Goal: Information Seeking & Learning: Learn about a topic

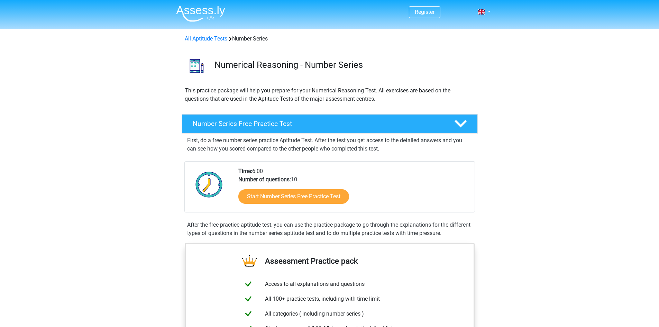
scroll to position [104, 0]
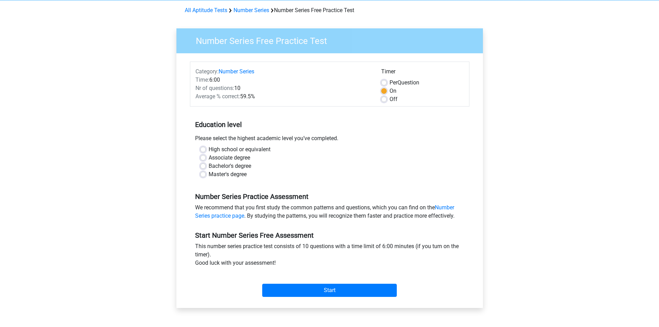
scroll to position [69, 0]
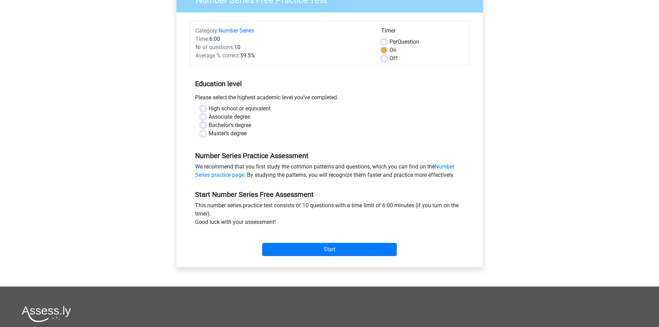
click at [208, 124] on label "Bachelor's degree" at bounding box center [229, 125] width 43 height 8
click at [204, 124] on input "Bachelor's degree" at bounding box center [203, 124] width 6 height 7
radio input "true"
click at [331, 250] on input "Start" at bounding box center [329, 249] width 134 height 13
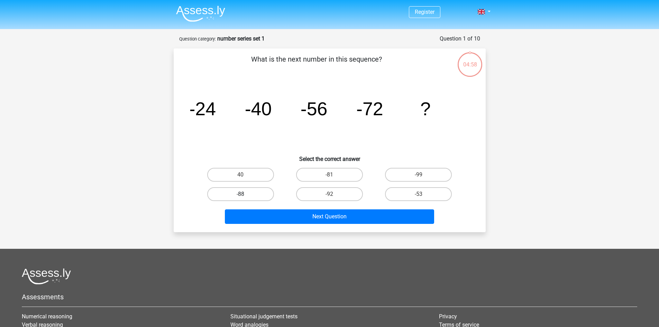
drag, startPoint x: 253, startPoint y: 191, endPoint x: 256, endPoint y: 193, distance: 3.6
click at [253, 191] on label "-88" at bounding box center [240, 194] width 67 height 14
click at [245, 194] on input "-88" at bounding box center [242, 196] width 4 height 4
radio input "true"
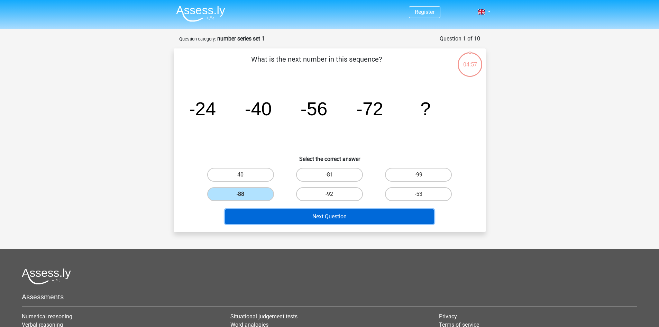
click at [275, 216] on button "Next Question" at bounding box center [329, 216] width 209 height 15
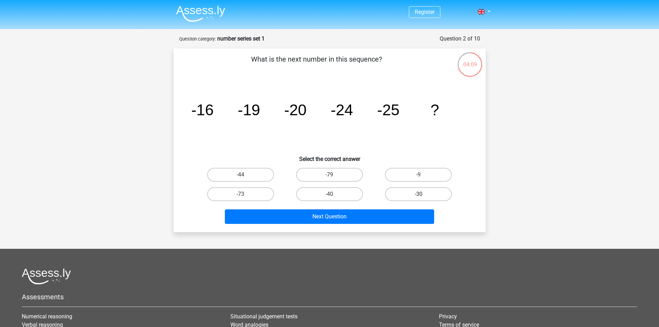
click at [415, 189] on label "-30" at bounding box center [418, 194] width 67 height 14
click at [418, 194] on input "-30" at bounding box center [420, 196] width 4 height 4
radio input "true"
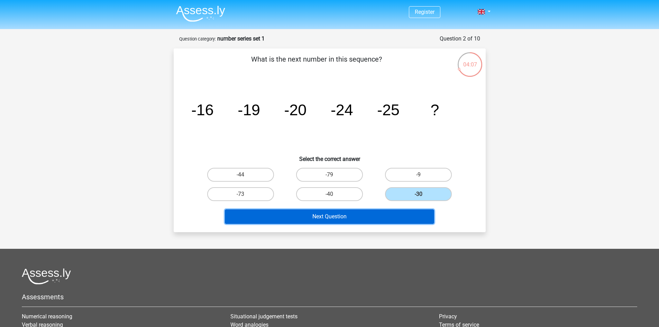
click at [397, 216] on button "Next Question" at bounding box center [329, 216] width 209 height 15
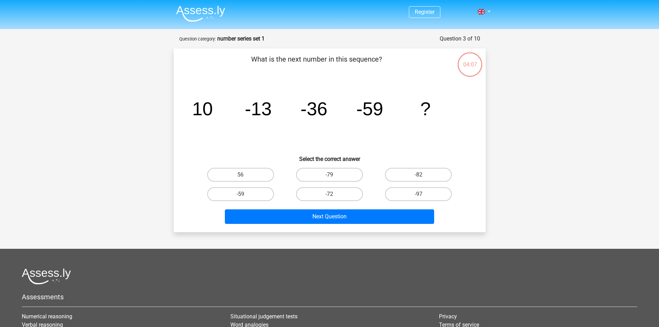
scroll to position [35, 0]
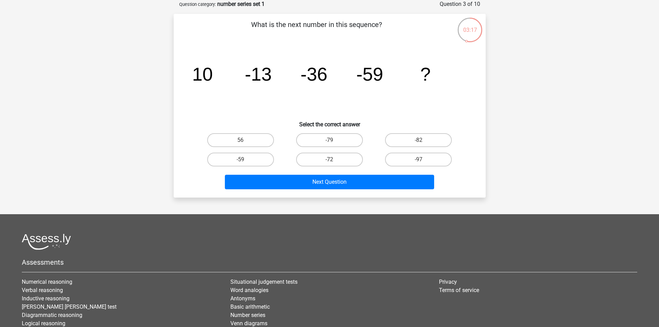
drag, startPoint x: 355, startPoint y: 161, endPoint x: 358, endPoint y: 167, distance: 6.2
click at [355, 161] on label "-72" at bounding box center [329, 159] width 67 height 14
click at [334, 161] on input "-72" at bounding box center [331, 161] width 4 height 4
radio input "true"
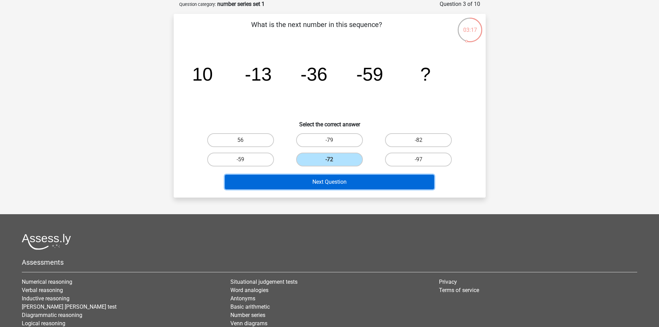
click at [364, 178] on button "Next Question" at bounding box center [329, 182] width 209 height 15
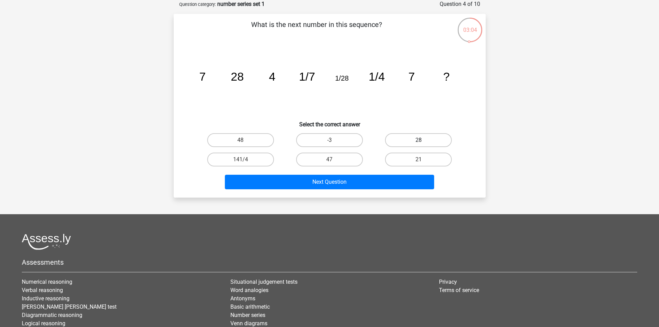
click at [442, 136] on label "28" at bounding box center [418, 140] width 67 height 14
click at [423, 140] on input "28" at bounding box center [420, 142] width 4 height 4
radio input "true"
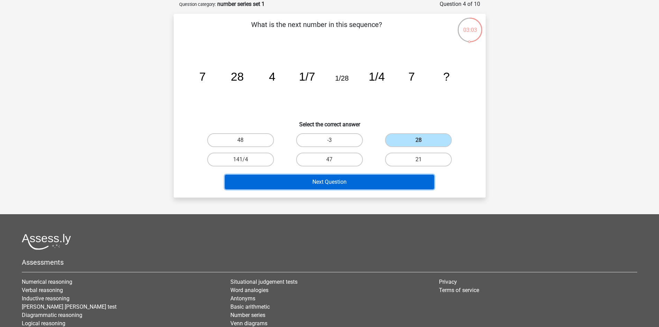
click at [393, 180] on button "Next Question" at bounding box center [329, 182] width 209 height 15
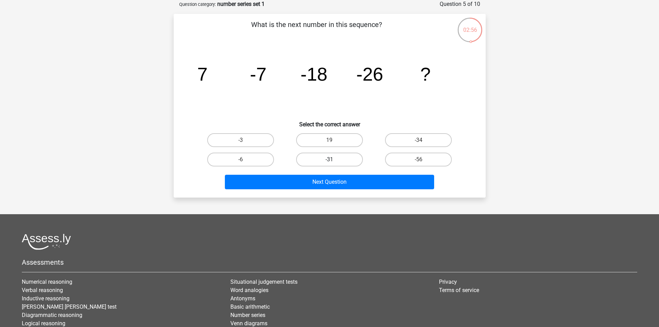
click at [351, 161] on label "-31" at bounding box center [329, 159] width 67 height 14
click at [334, 161] on input "-31" at bounding box center [331, 161] width 4 height 4
radio input "true"
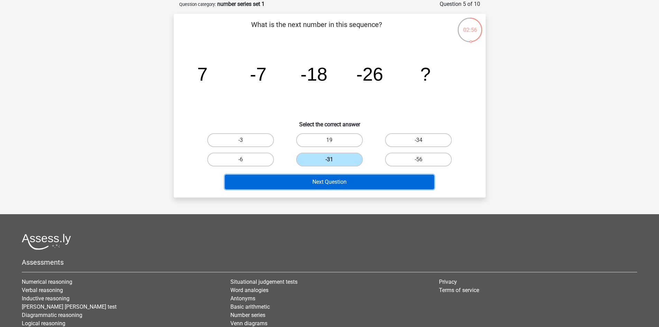
click at [351, 179] on button "Next Question" at bounding box center [329, 182] width 209 height 15
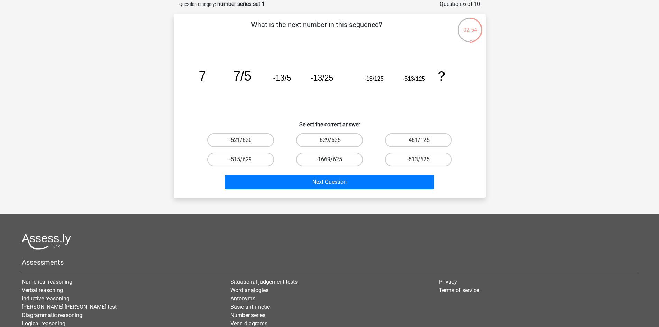
click at [350, 160] on label "-1669/625" at bounding box center [329, 159] width 67 height 14
click at [334, 160] on input "-1669/625" at bounding box center [331, 161] width 4 height 4
radio input "true"
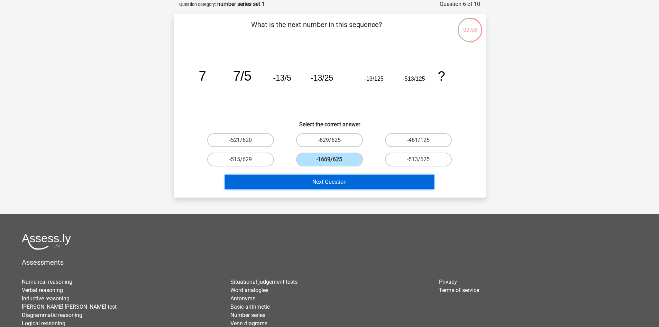
click at [340, 179] on button "Next Question" at bounding box center [329, 182] width 209 height 15
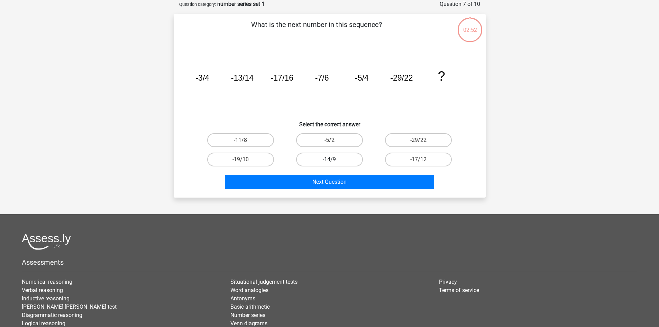
click at [347, 161] on label "-14/9" at bounding box center [329, 159] width 67 height 14
click at [334, 161] on input "-14/9" at bounding box center [331, 161] width 4 height 4
radio input "true"
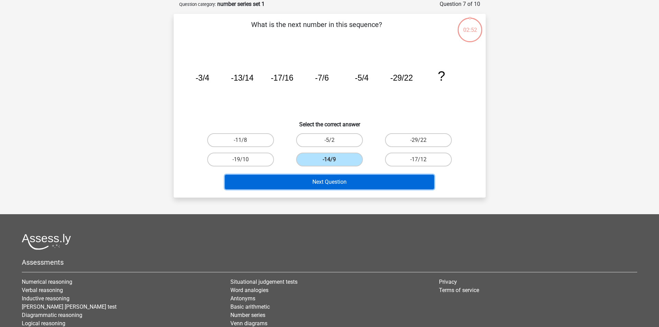
click at [340, 179] on button "Next Question" at bounding box center [329, 182] width 209 height 15
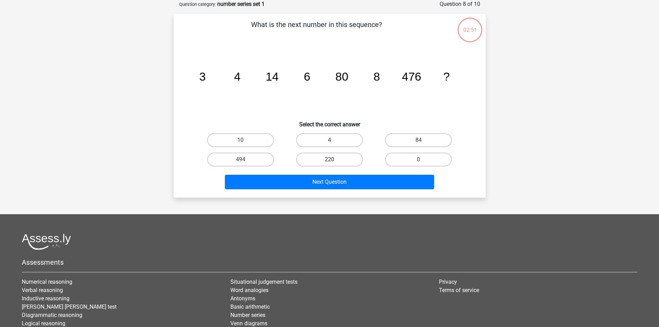
click at [350, 160] on label "220" at bounding box center [329, 159] width 67 height 14
click at [334, 160] on input "220" at bounding box center [331, 161] width 4 height 4
radio input "true"
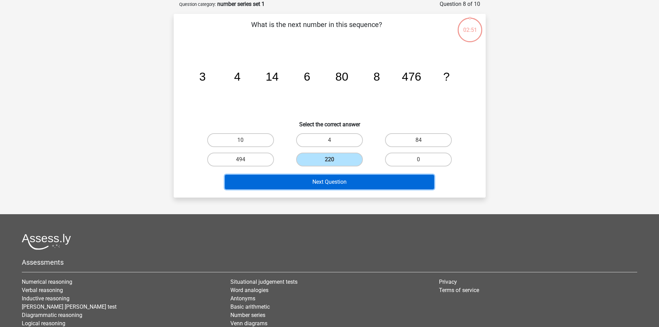
click at [342, 180] on button "Next Question" at bounding box center [329, 182] width 209 height 15
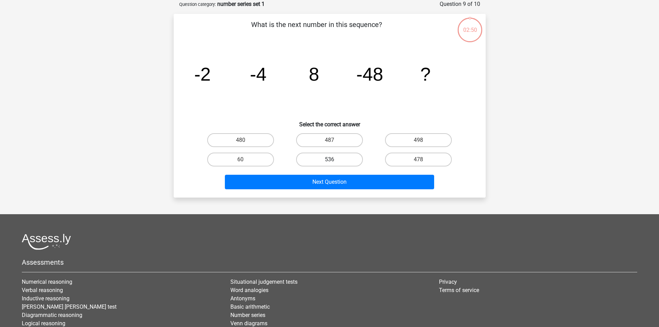
click at [351, 160] on label "536" at bounding box center [329, 159] width 67 height 14
click at [334, 160] on input "536" at bounding box center [331, 161] width 4 height 4
radio input "true"
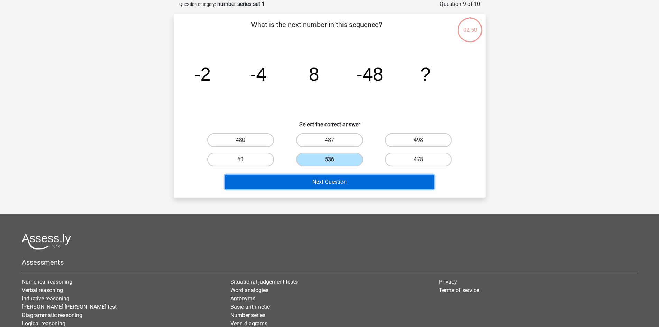
click at [344, 185] on button "Next Question" at bounding box center [329, 182] width 209 height 15
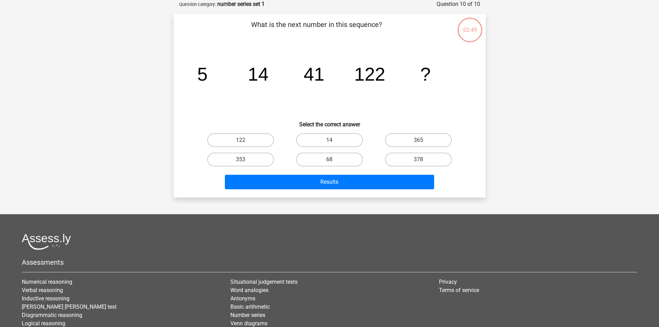
click at [352, 160] on label "68" at bounding box center [329, 159] width 67 height 14
click at [334, 160] on input "68" at bounding box center [331, 161] width 4 height 4
radio input "true"
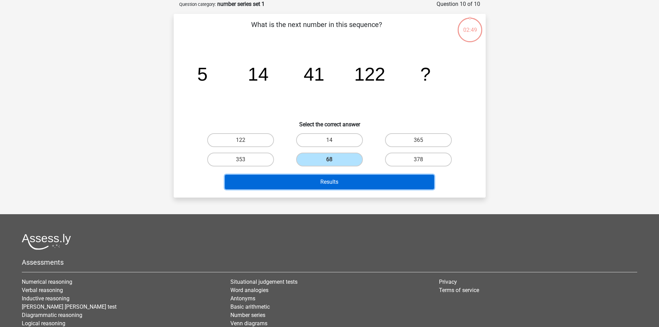
click at [341, 176] on button "Results" at bounding box center [329, 182] width 209 height 15
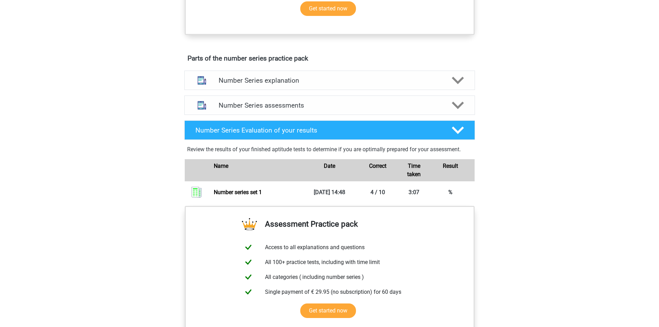
scroll to position [346, 0]
